Goal: Go to known website: Access a specific website the user already knows

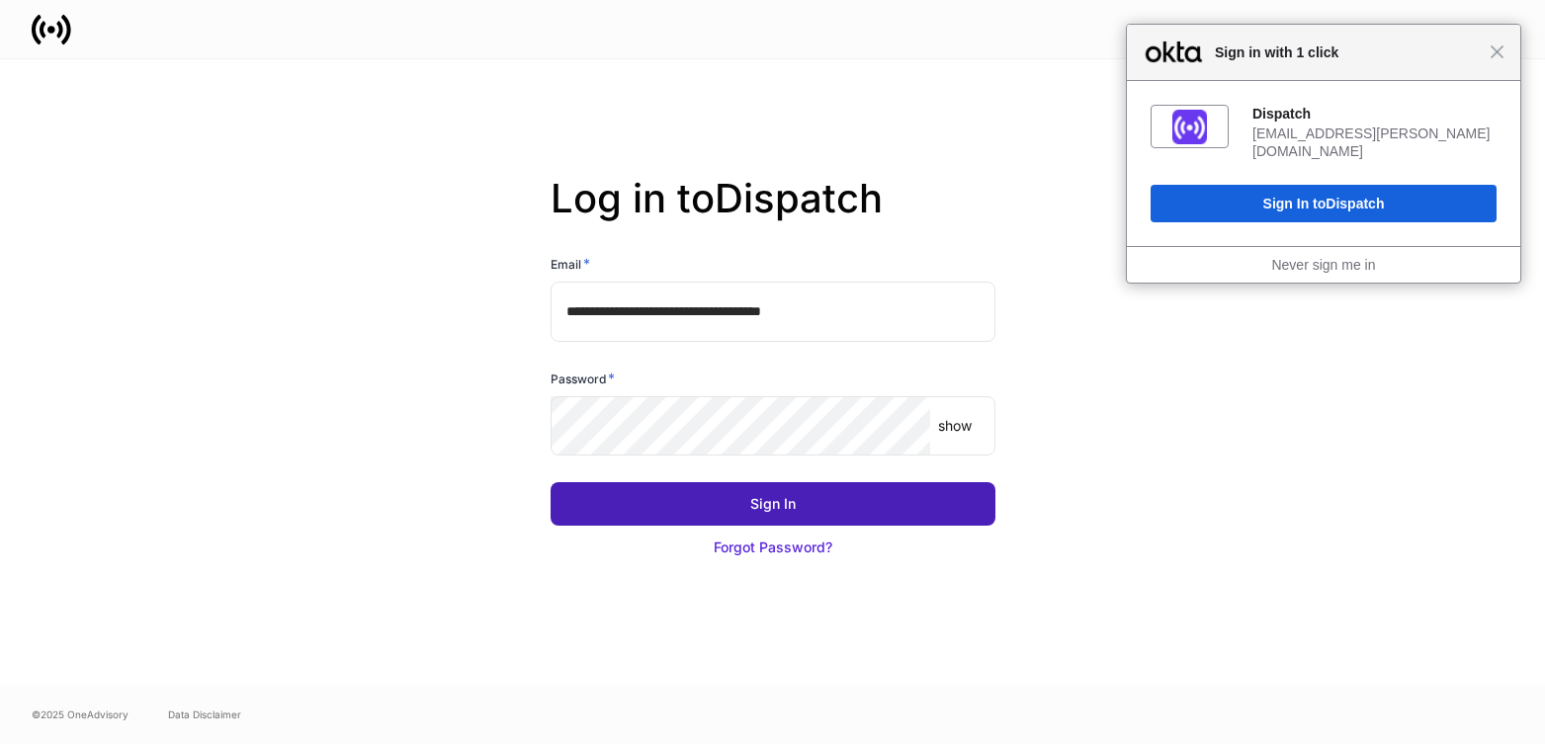
click at [782, 501] on div "Sign In" at bounding box center [772, 504] width 45 height 20
